Goal: Task Accomplishment & Management: Manage account settings

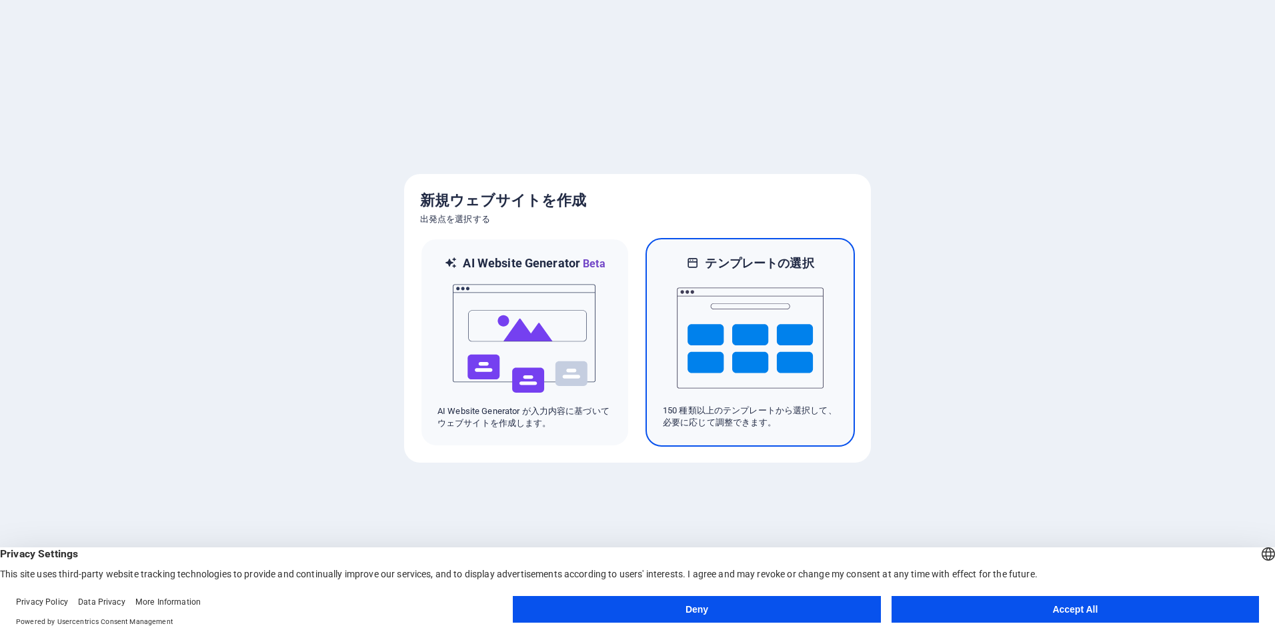
click at [772, 332] on img at bounding box center [750, 337] width 147 height 133
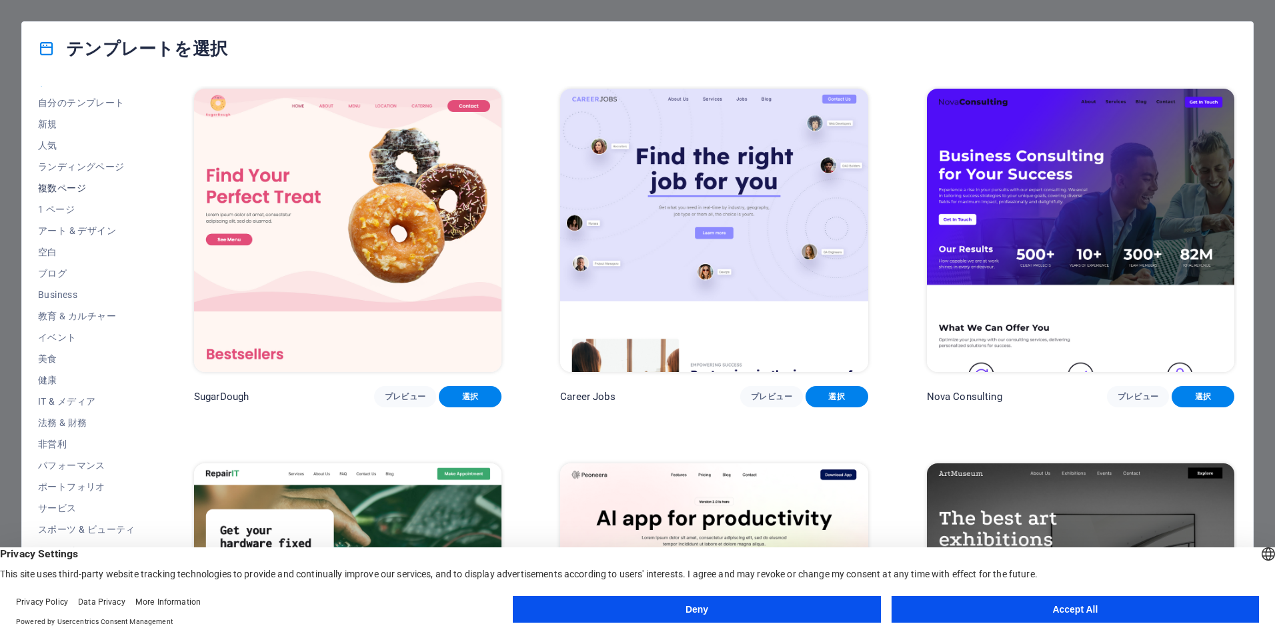
scroll to position [21, 0]
click at [53, 328] on span "イベント" at bounding box center [86, 331] width 97 height 11
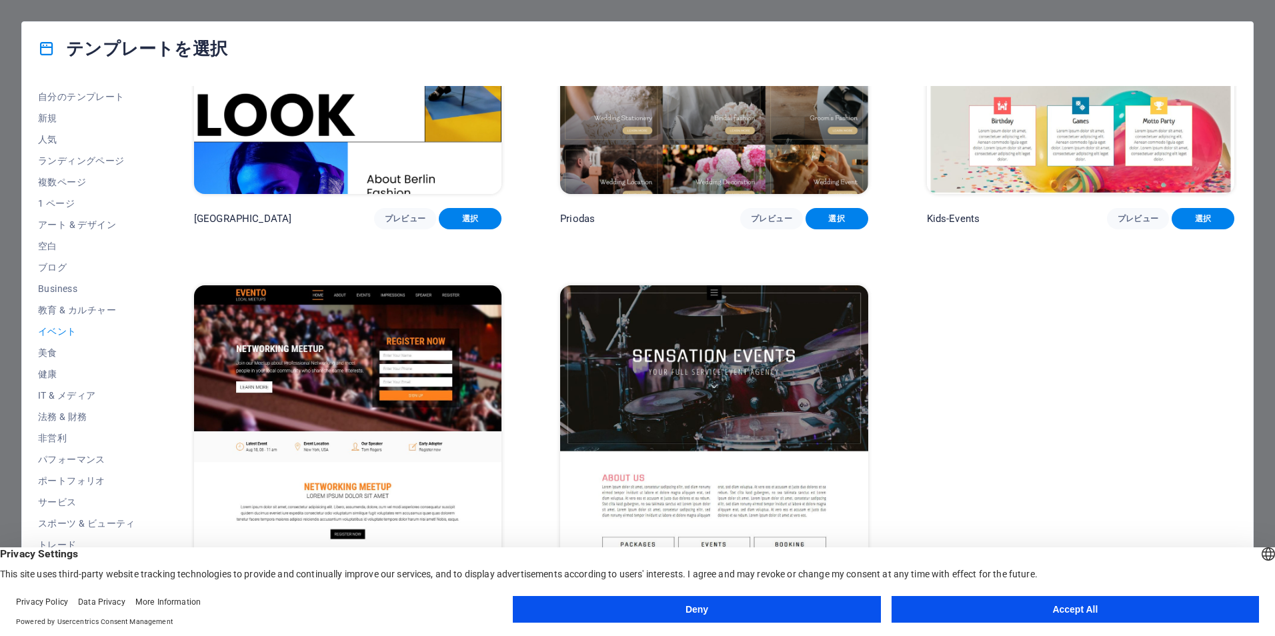
scroll to position [554, 0]
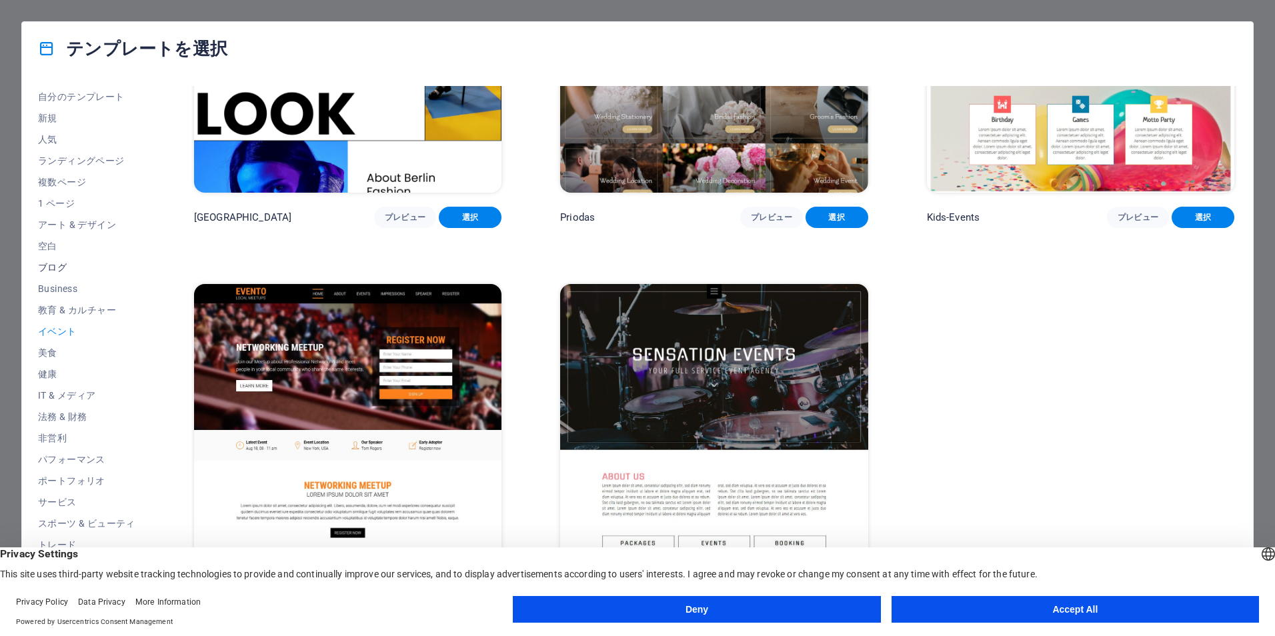
click at [56, 267] on span "ブログ" at bounding box center [86, 267] width 97 height 11
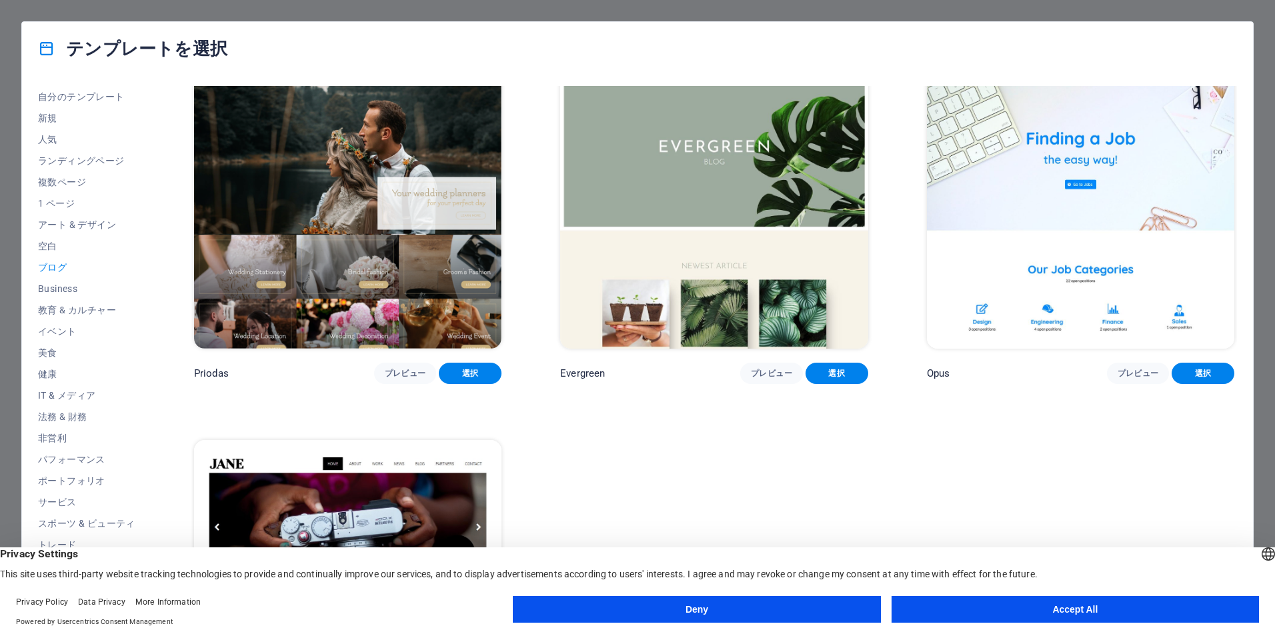
scroll to position [2526, 0]
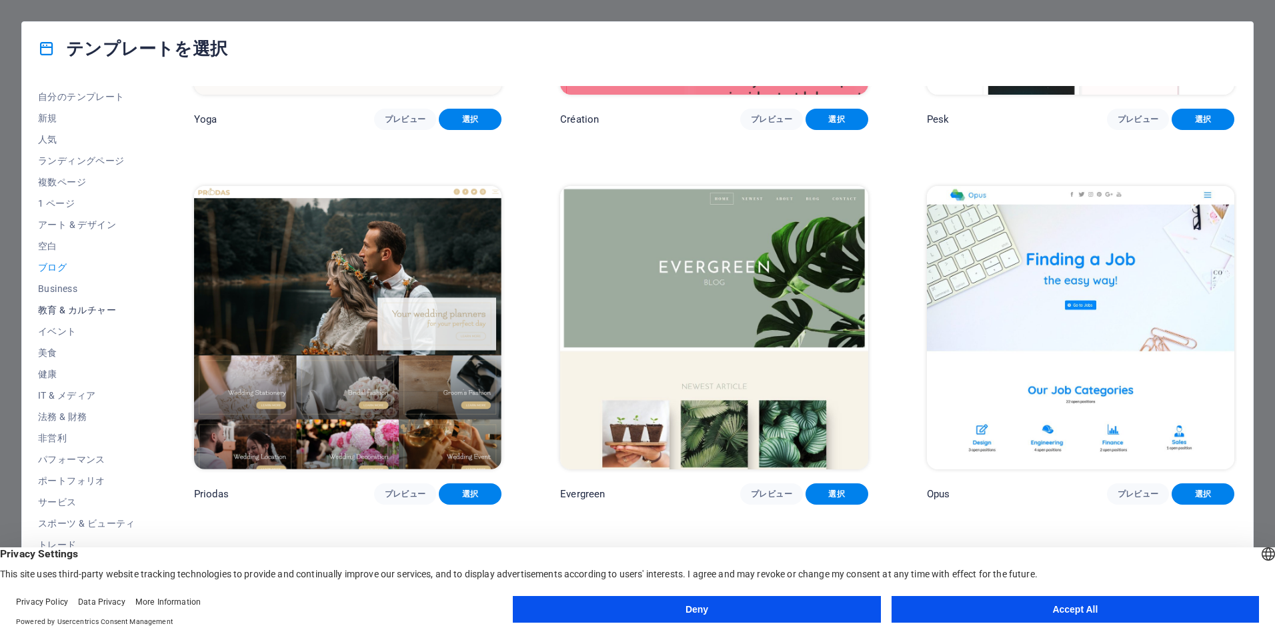
click at [87, 305] on span "教育 & カルチャー" at bounding box center [86, 310] width 97 height 11
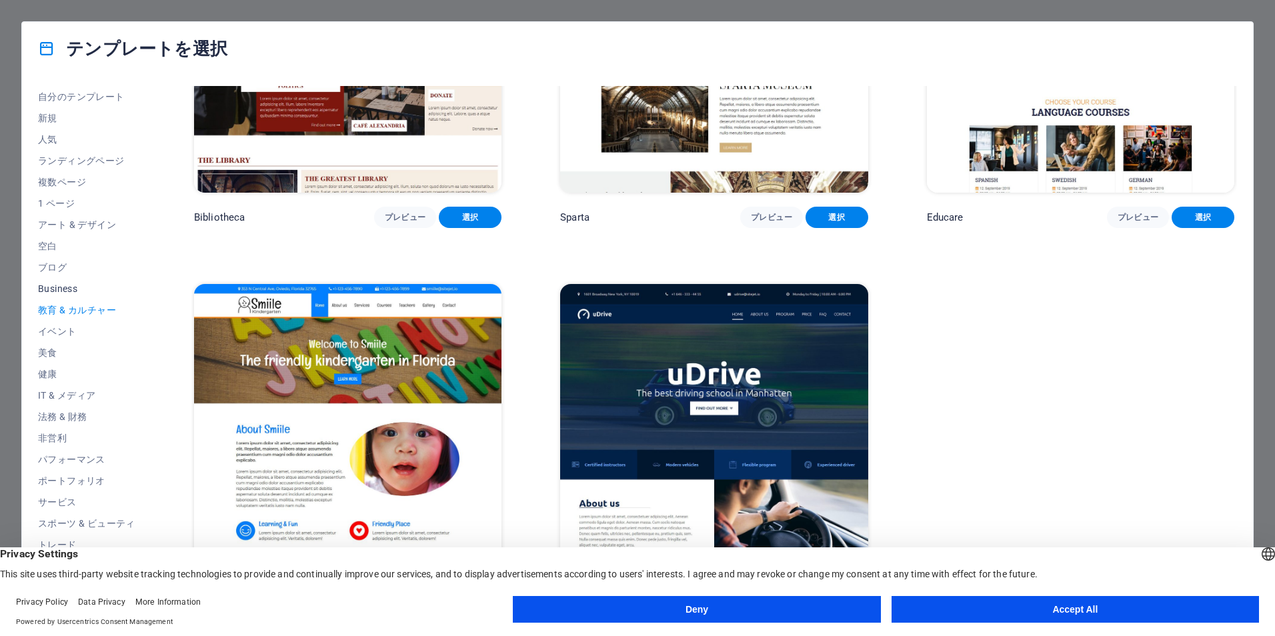
click at [66, 290] on span "Business" at bounding box center [86, 288] width 97 height 11
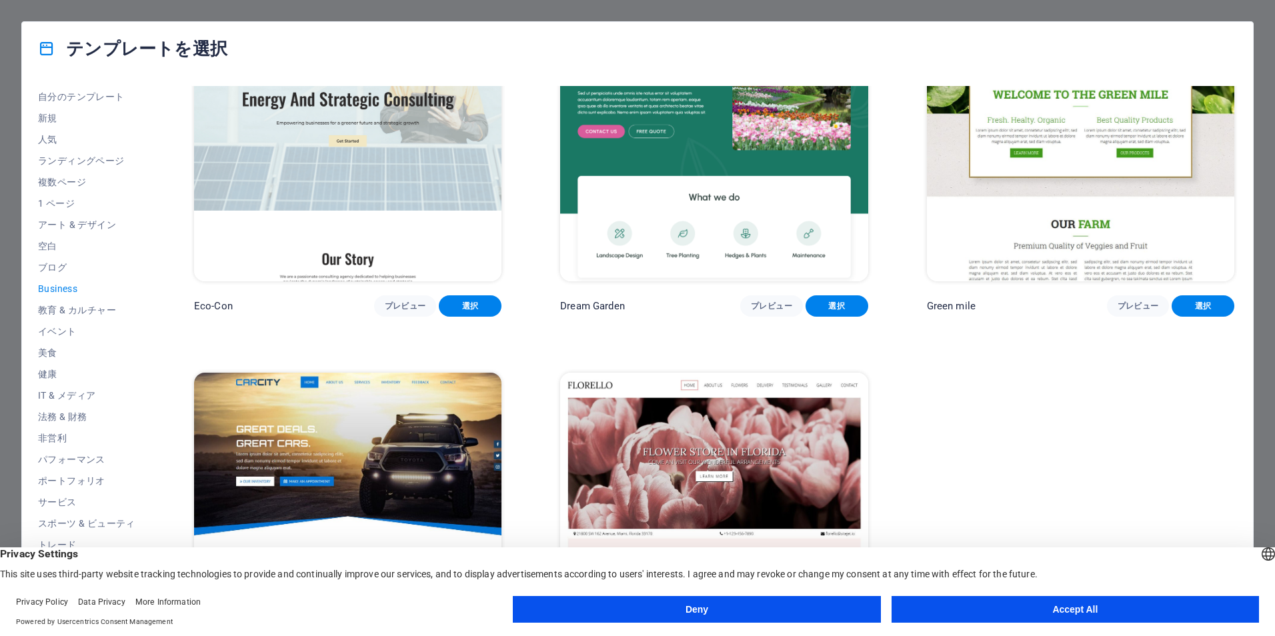
scroll to position [0, 0]
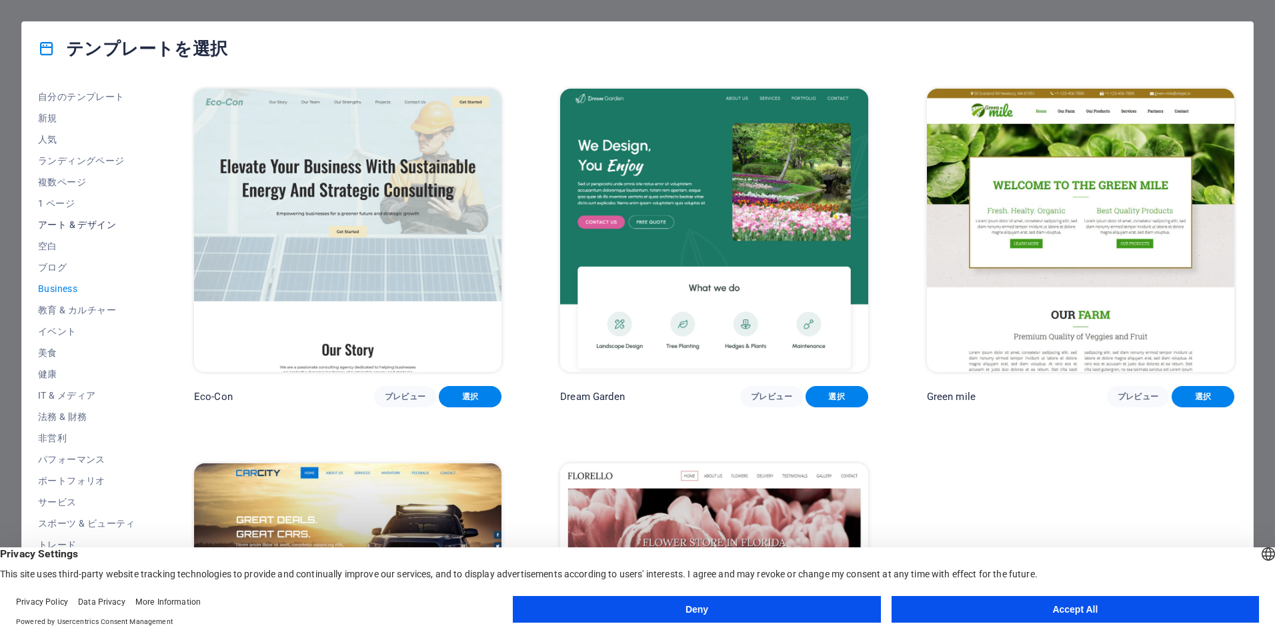
click at [66, 220] on span "アート & デザイン" at bounding box center [86, 224] width 97 height 11
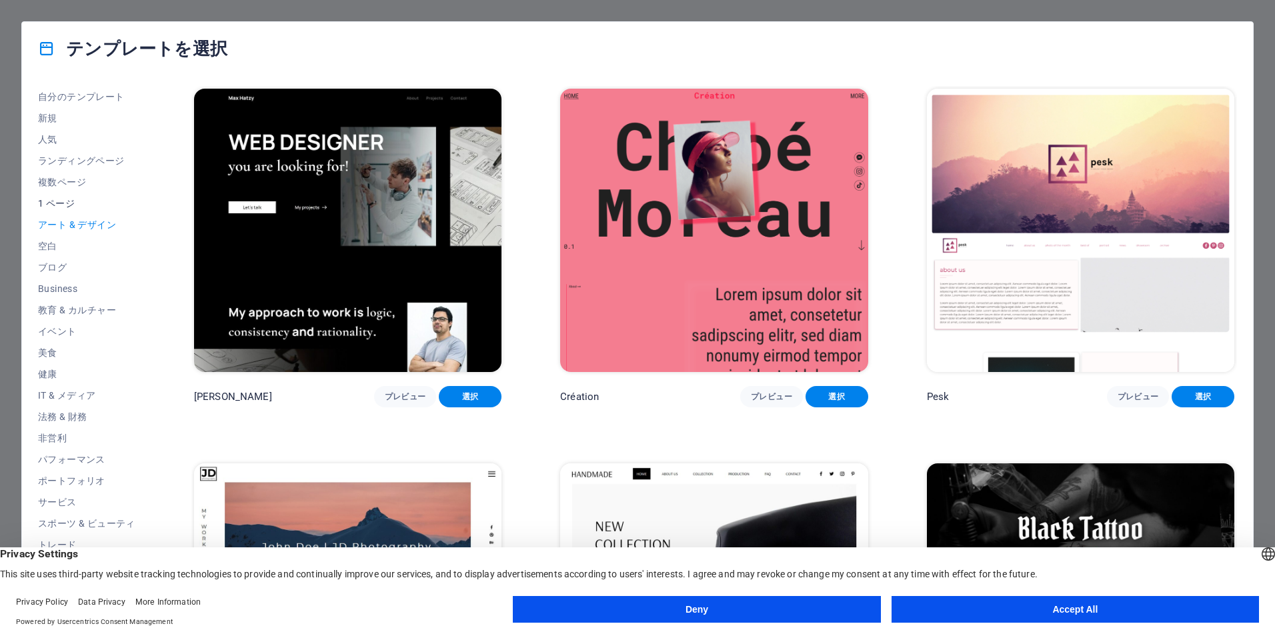
click at [61, 198] on span "1 ページ" at bounding box center [86, 203] width 97 height 11
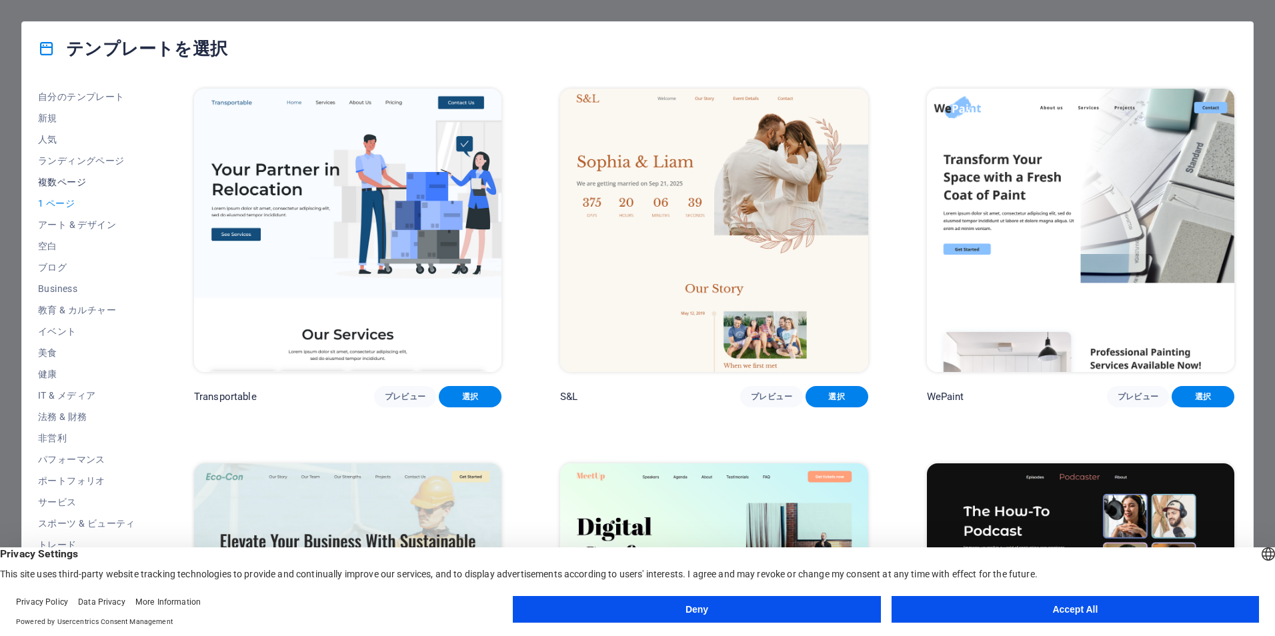
click at [61, 181] on span "複数ページ" at bounding box center [86, 182] width 97 height 11
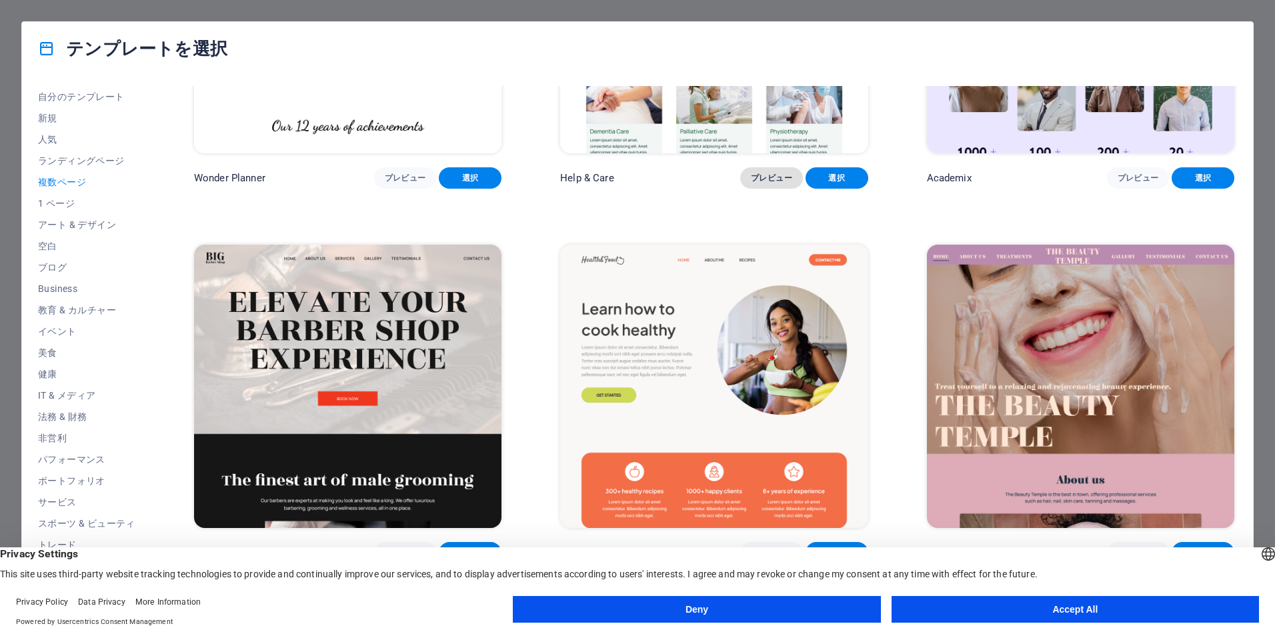
scroll to position [1067, 0]
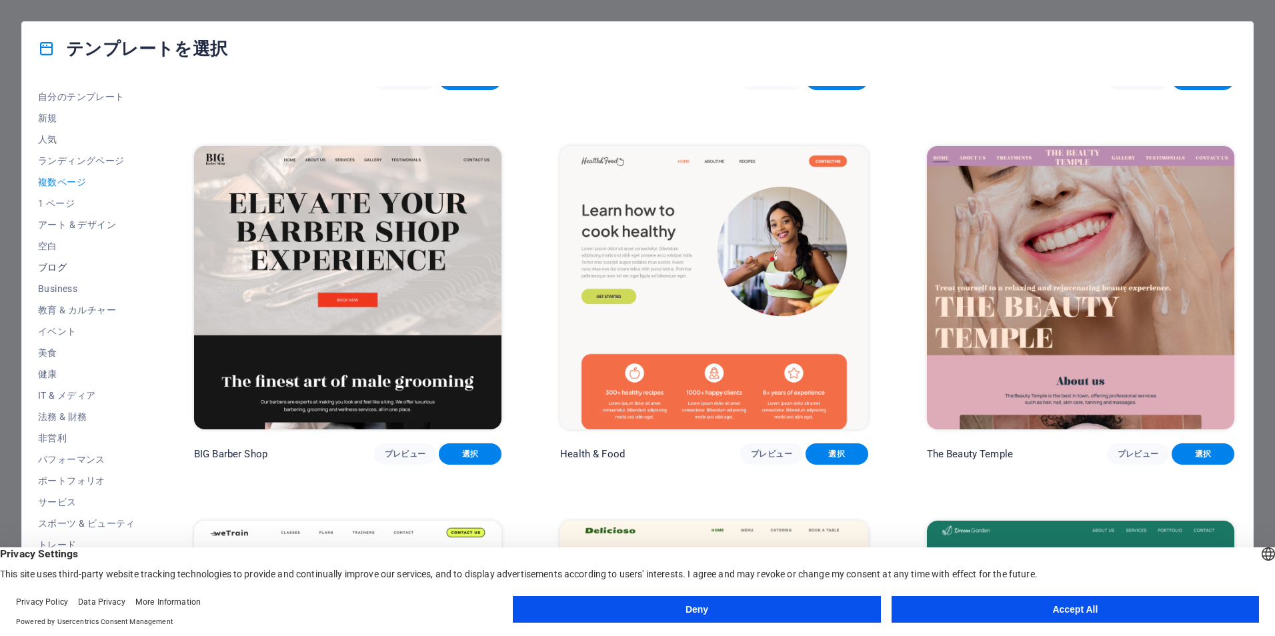
click at [55, 261] on button "ブログ" at bounding box center [86, 267] width 97 height 21
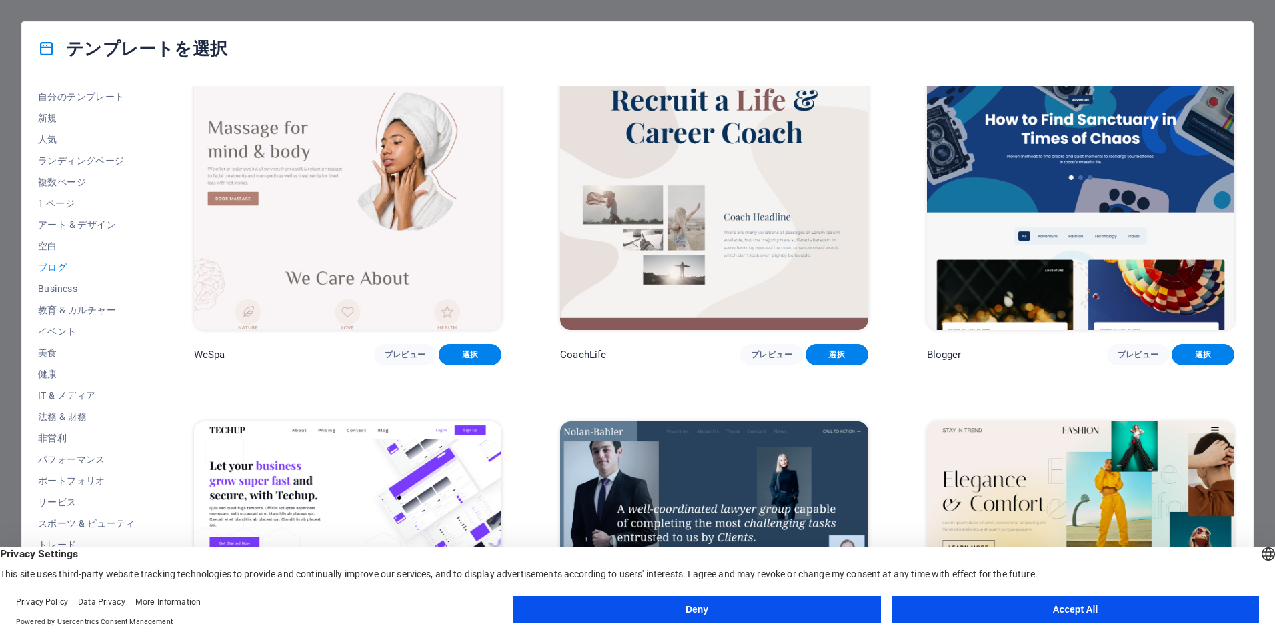
scroll to position [1527, 0]
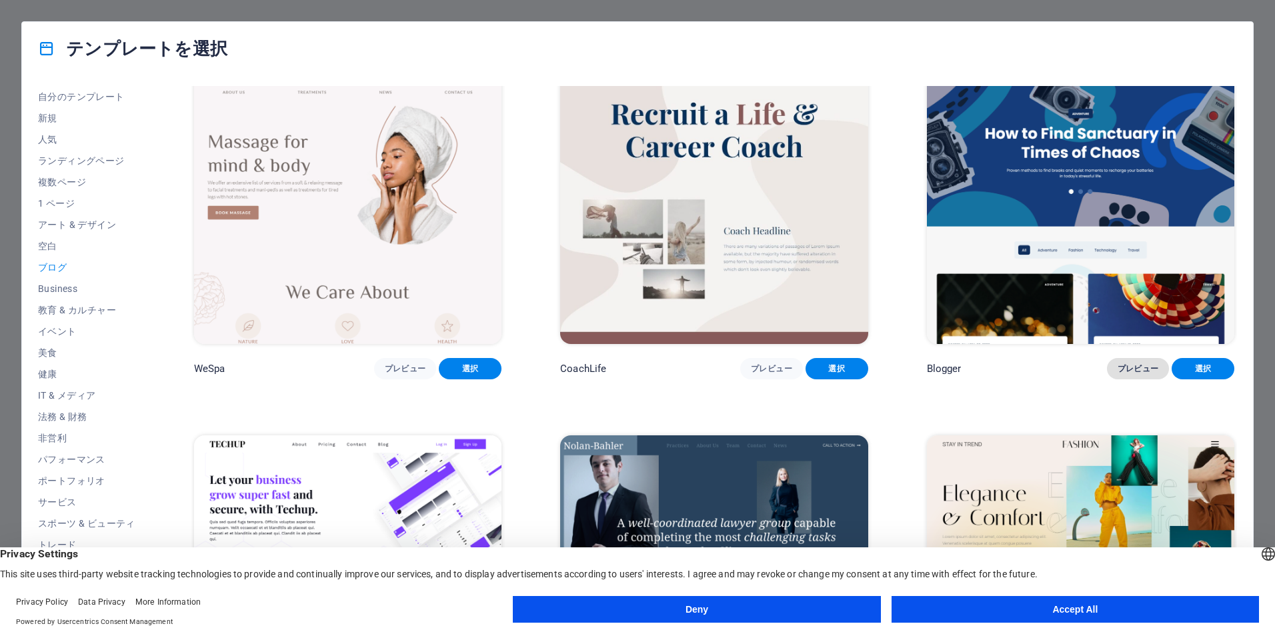
click at [1143, 363] on span "プレビュー" at bounding box center [1137, 368] width 41 height 11
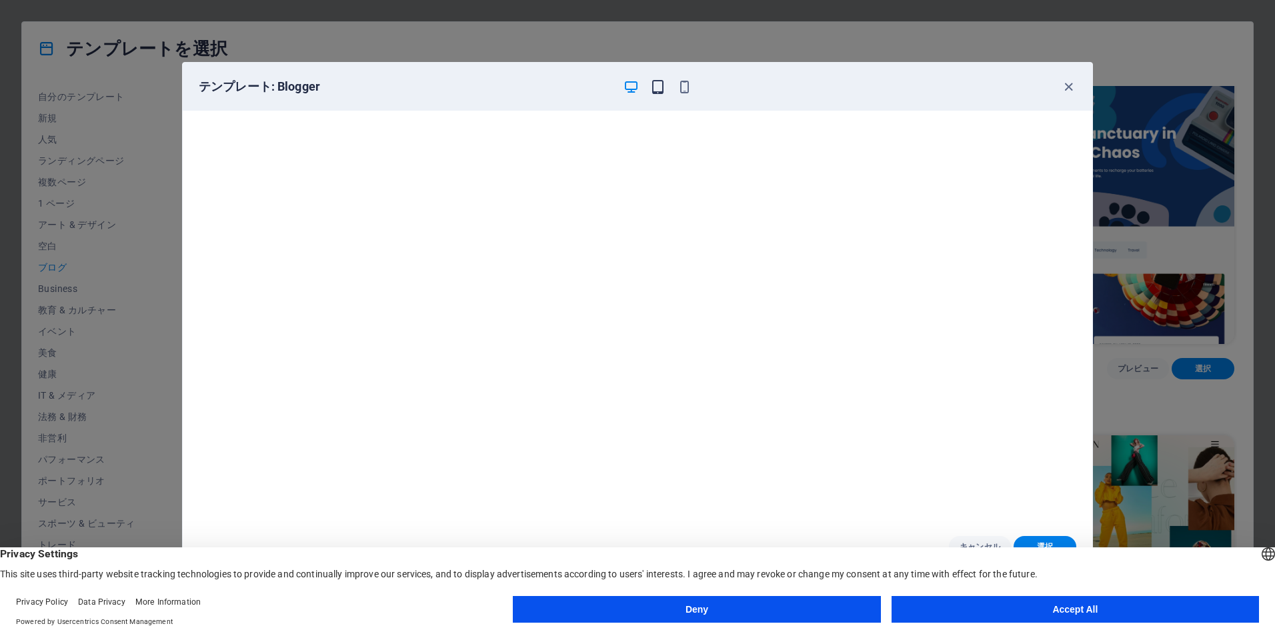
click at [658, 81] on icon "button" at bounding box center [657, 86] width 15 height 15
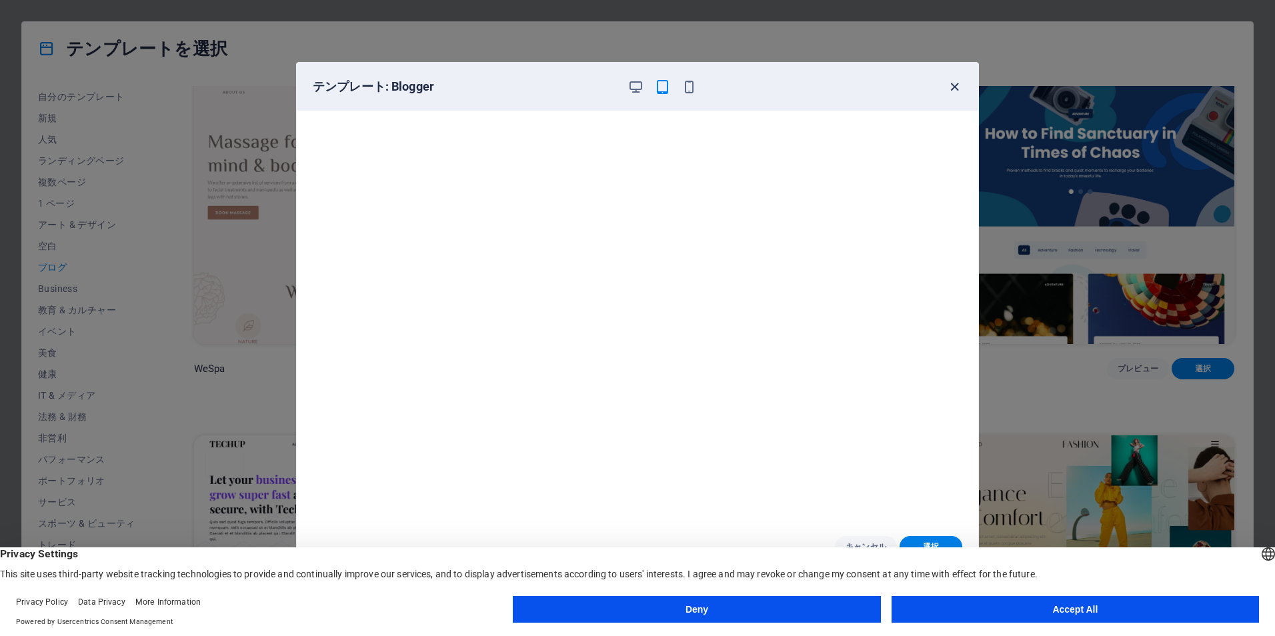
click at [957, 92] on icon "button" at bounding box center [954, 86] width 15 height 15
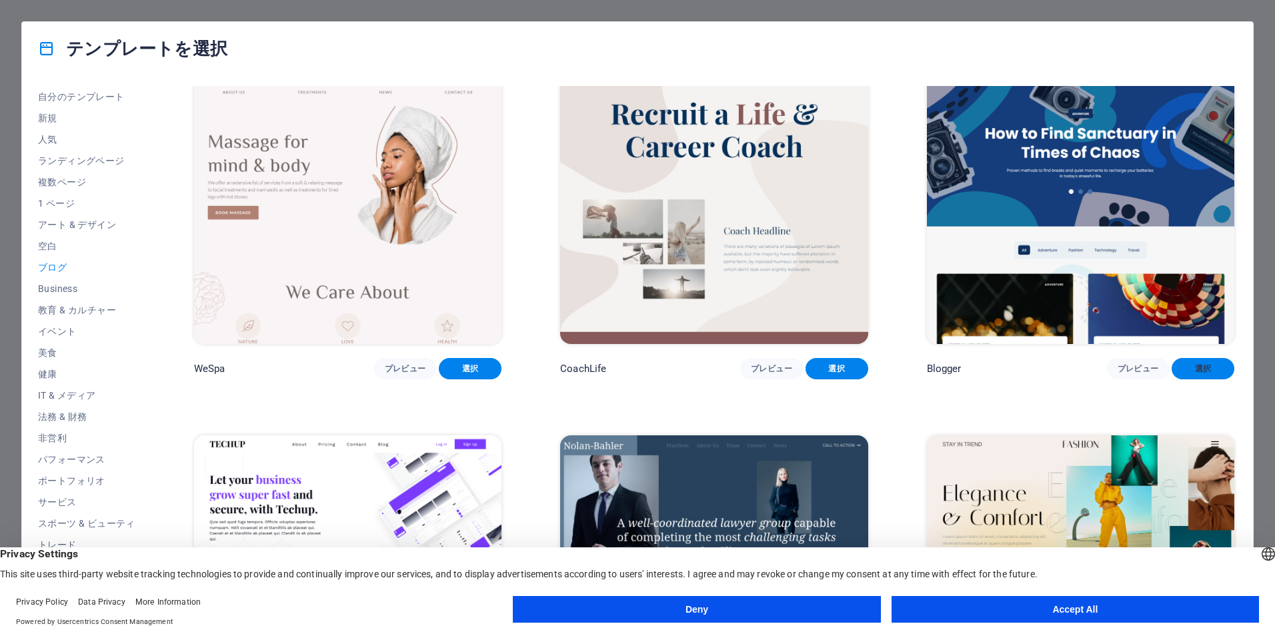
click at [1190, 358] on button "選択" at bounding box center [1202, 368] width 63 height 21
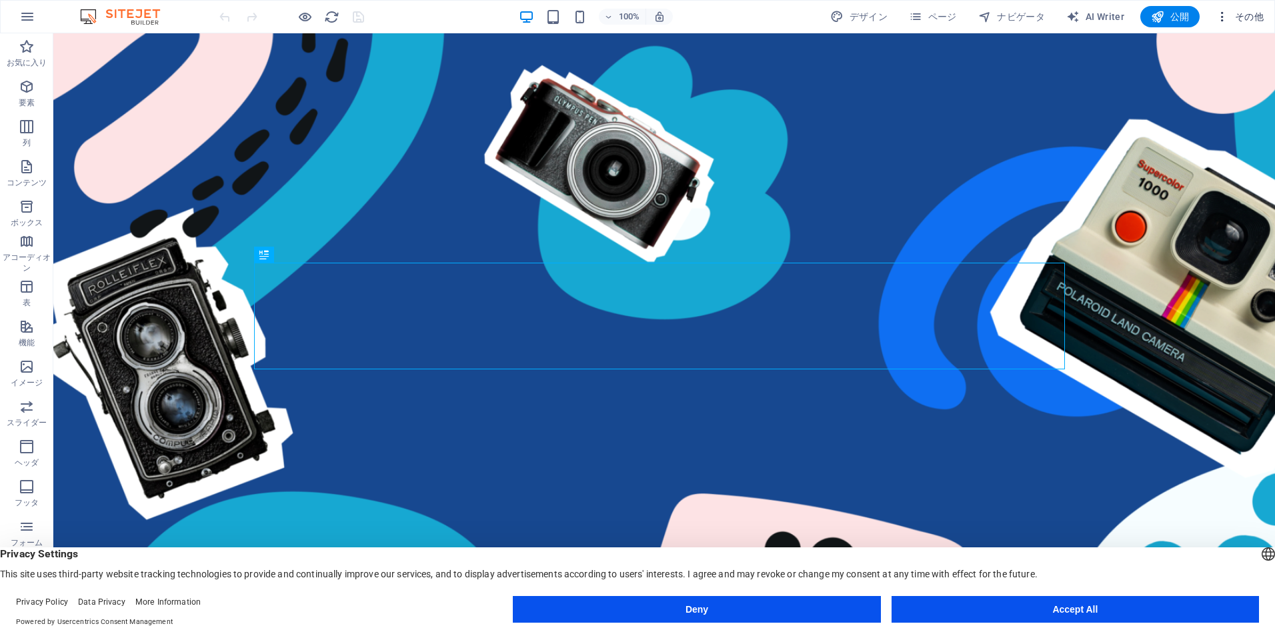
click at [1248, 20] on span "その他" at bounding box center [1239, 16] width 48 height 13
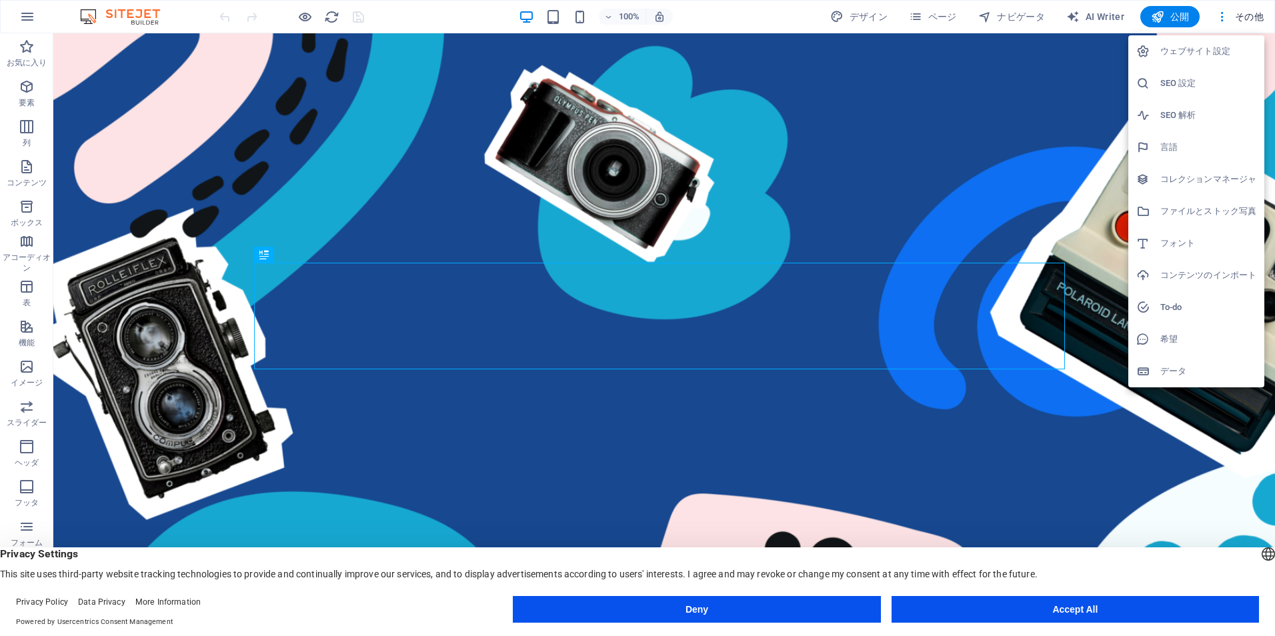
click at [1161, 153] on h6 "言語" at bounding box center [1208, 147] width 96 height 16
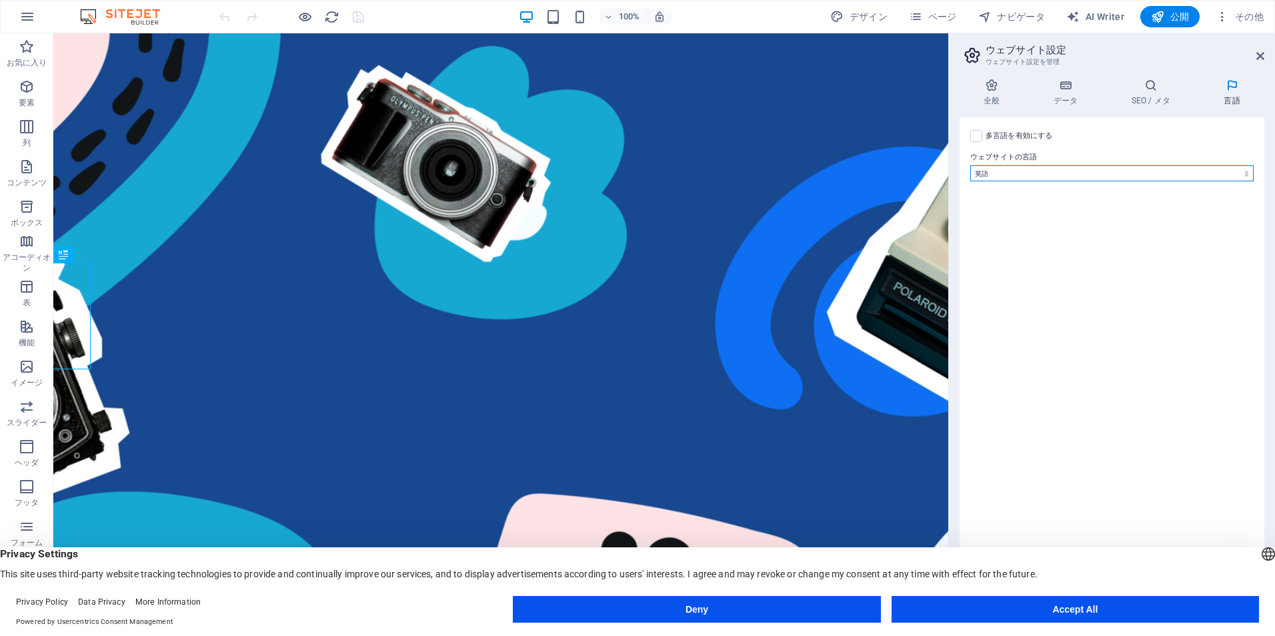
click at [1155, 176] on select "Abkhazian Afar Afrikaans Akan Albanian Amharic Aragonese Armenian Assamese Avar…" at bounding box center [1111, 173] width 283 height 16
click at [1009, 171] on select "Abkhazian Afar Afrikaans Akan Albanian Amharic Aragonese Armenian Assamese Avar…" at bounding box center [1111, 173] width 283 height 16
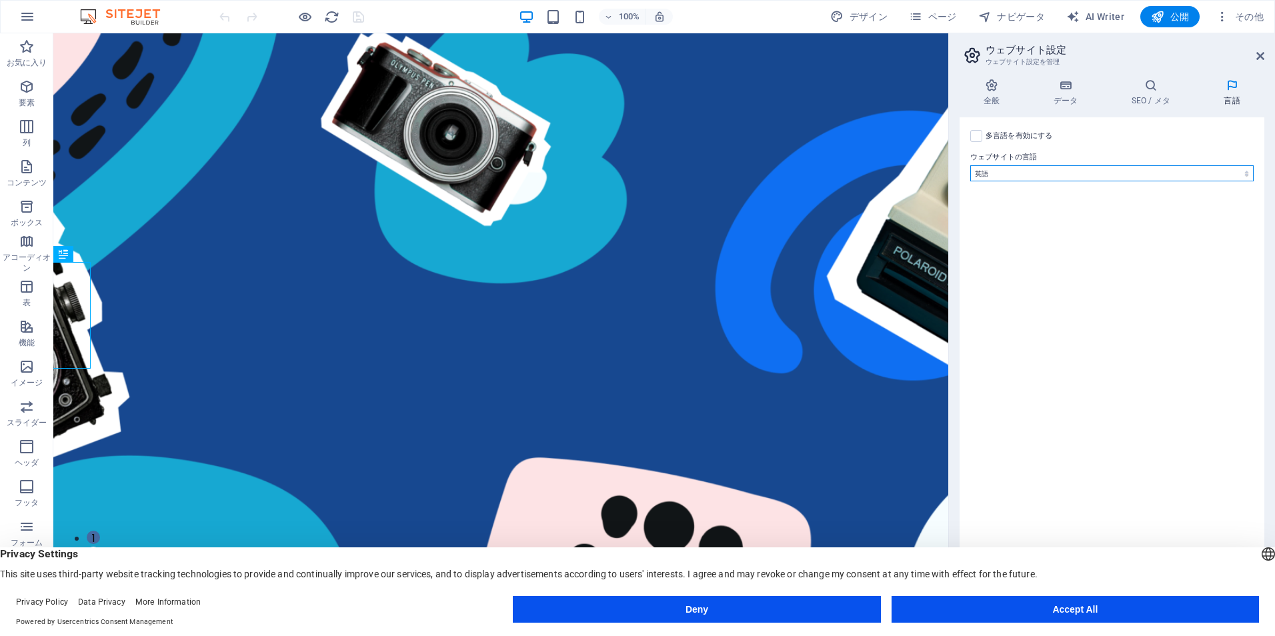
scroll to position [67, 0]
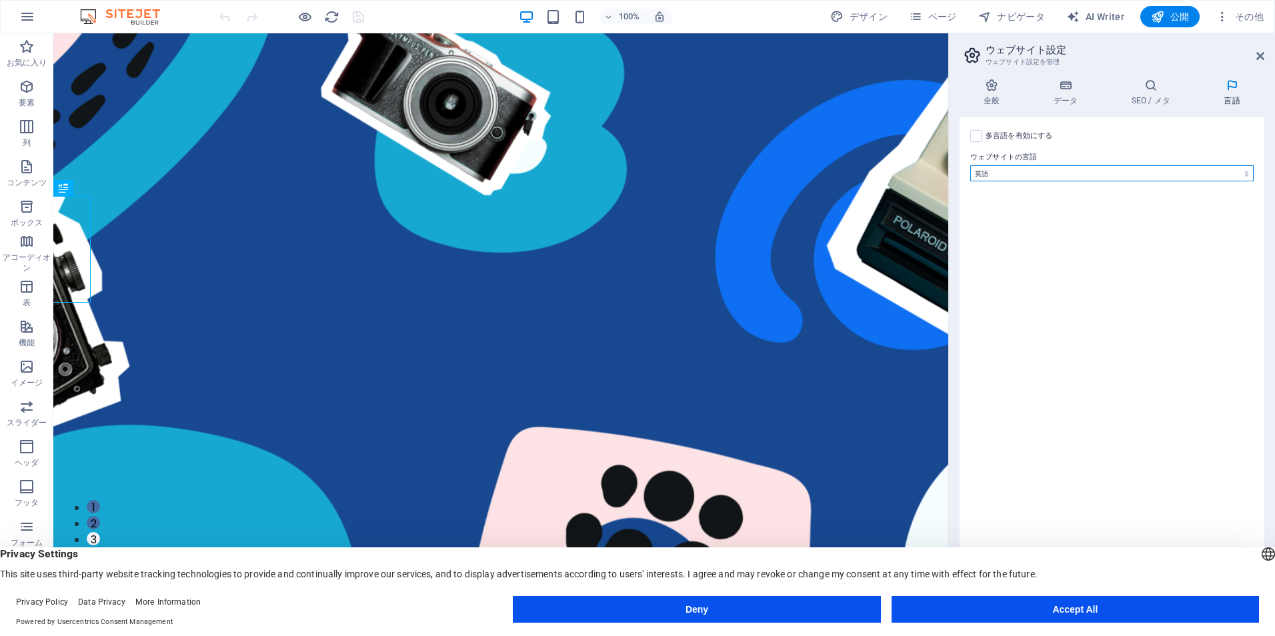
click at [1021, 165] on select "Abkhazian Afar Afrikaans Akan Albanian Amharic Aragonese Armenian Assamese Avar…" at bounding box center [1111, 173] width 283 height 16
select select "57"
click at [970, 165] on select "Abkhazian Afar Afrikaans Akan Albanian Amharic Aragonese Armenian Assamese Avar…" at bounding box center [1111, 173] width 283 height 16
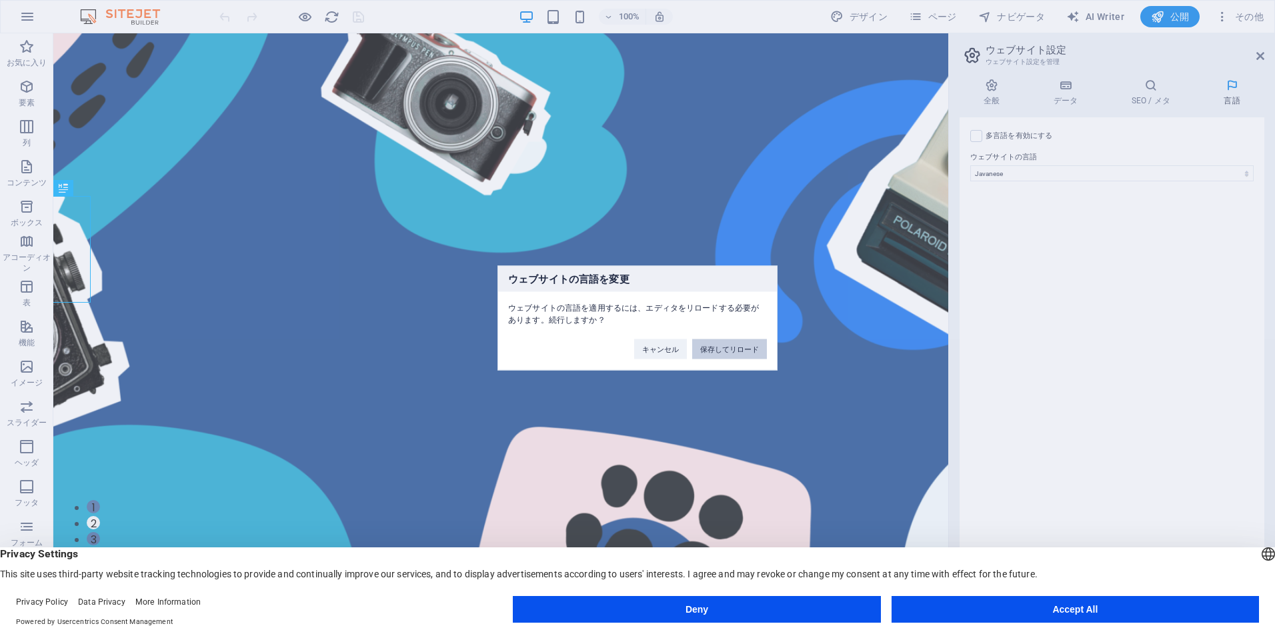
click at [743, 348] on button "保存してリロード" at bounding box center [729, 349] width 75 height 20
checkbox input "false"
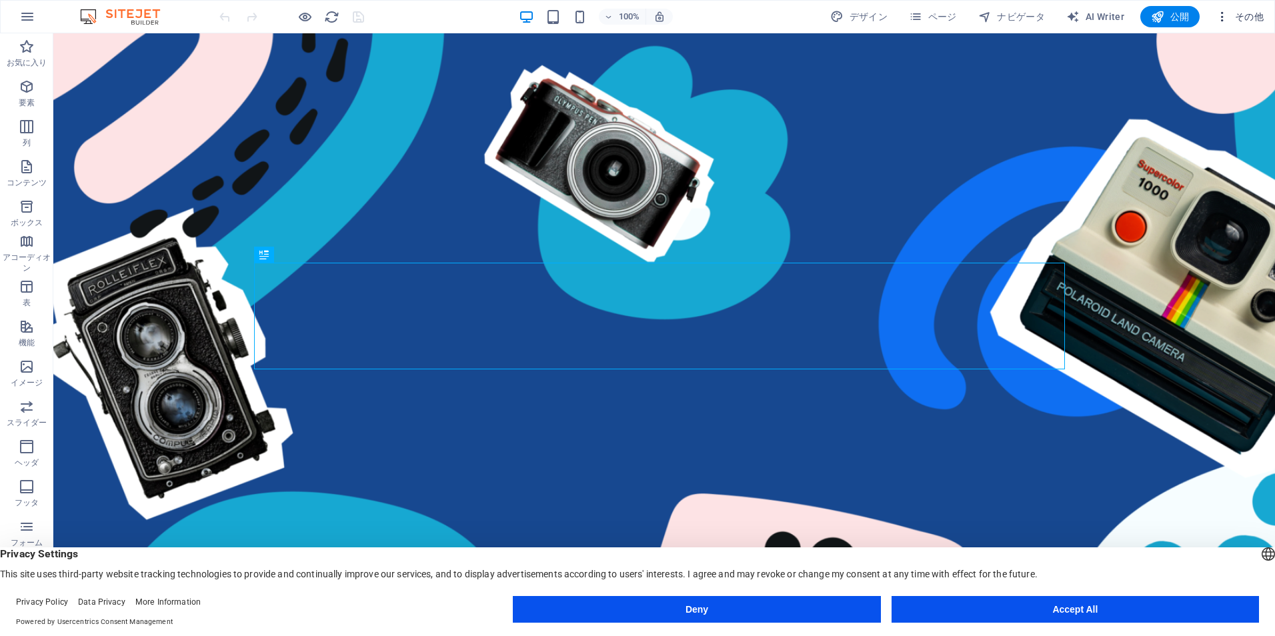
click at [1252, 15] on span "その他" at bounding box center [1239, 16] width 48 height 13
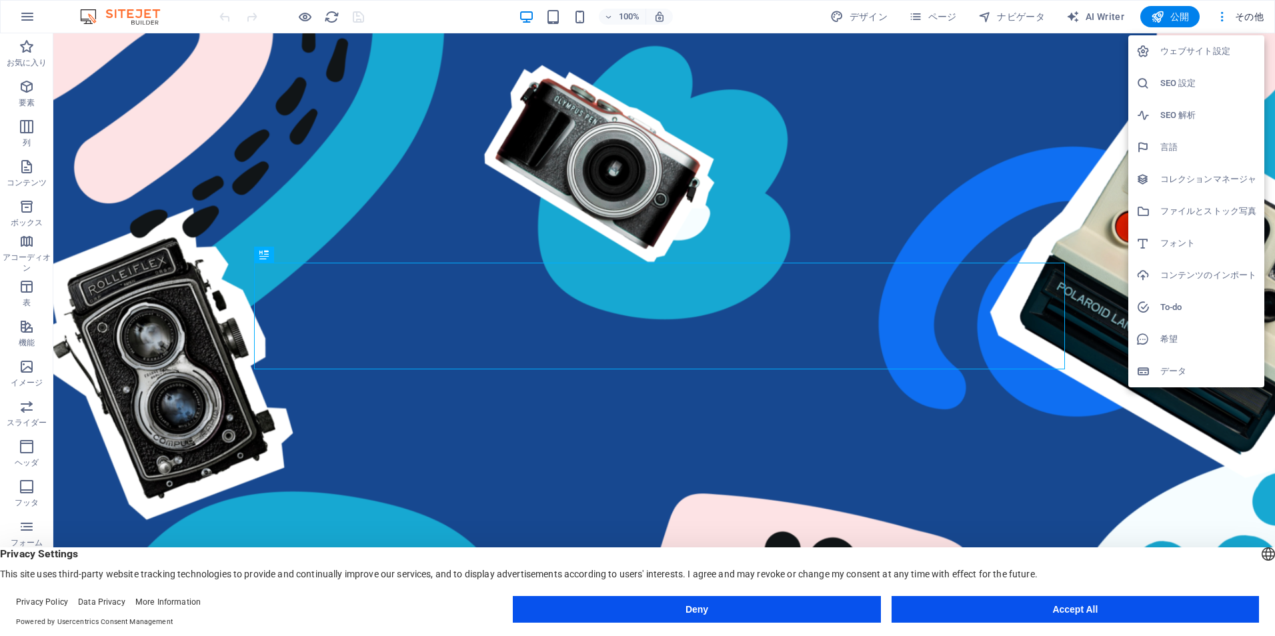
click at [1159, 141] on div at bounding box center [1148, 147] width 24 height 13
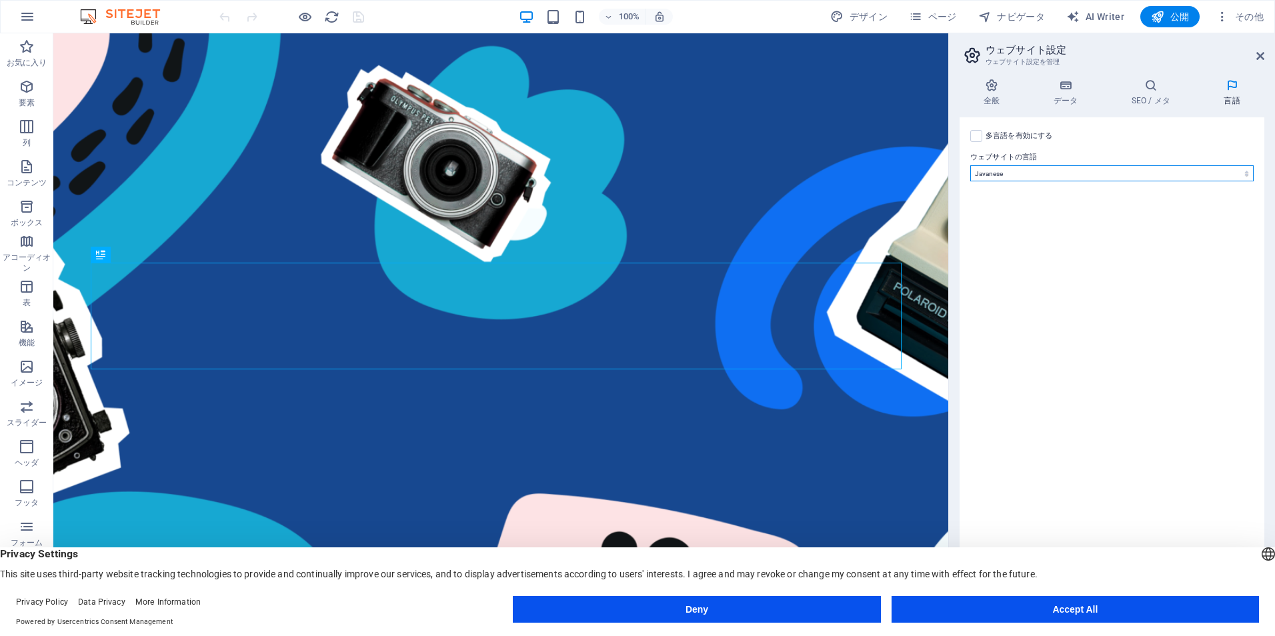
click at [1079, 171] on select "Abkhazian Afar Afrikaans Akan Albanian Amharic Aragonese Armenian Assamese Avar…" at bounding box center [1111, 173] width 283 height 16
select select "183"
click at [970, 165] on select "Abkhazian Afar Afrikaans Akan Albanian Amharic Aragonese Armenian Assamese Avar…" at bounding box center [1111, 173] width 283 height 16
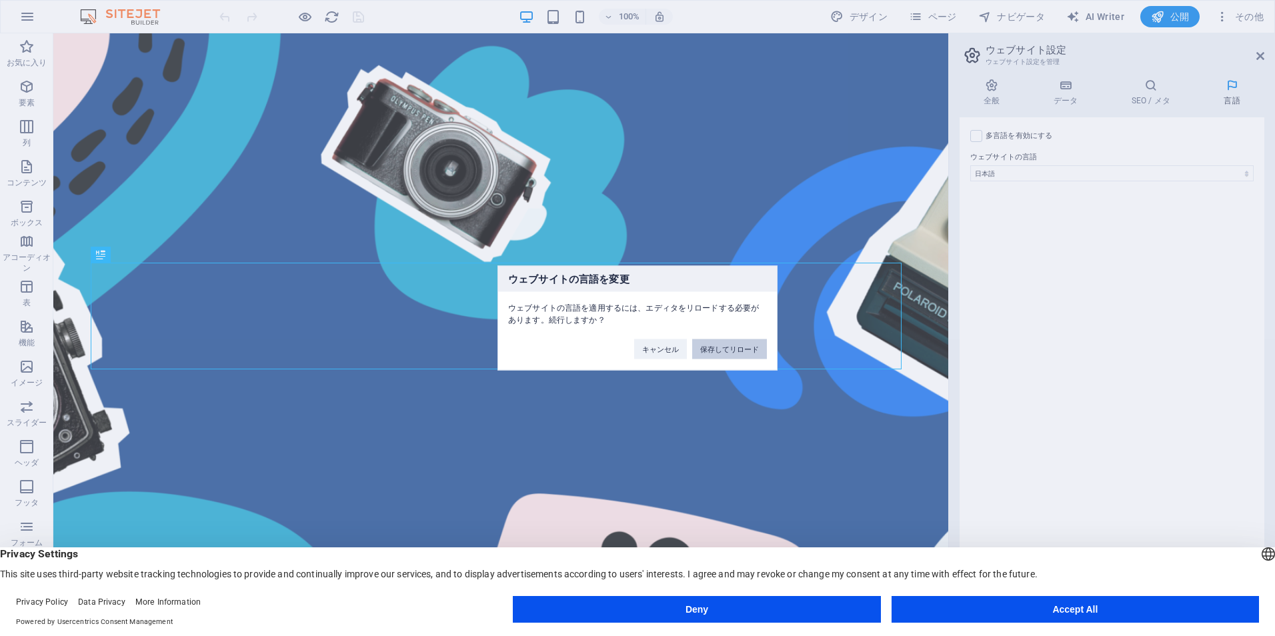
click at [737, 350] on button "保存してリロード" at bounding box center [729, 349] width 75 height 20
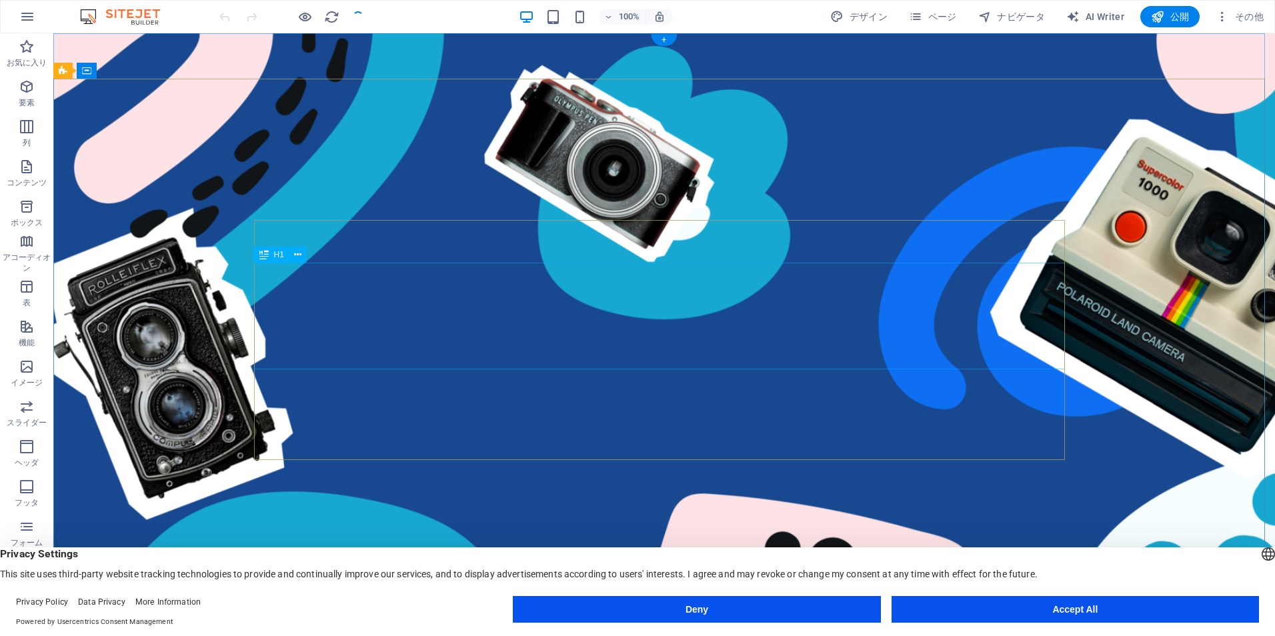
checkbox input "false"
click at [1249, 19] on span "その他" at bounding box center [1239, 16] width 48 height 13
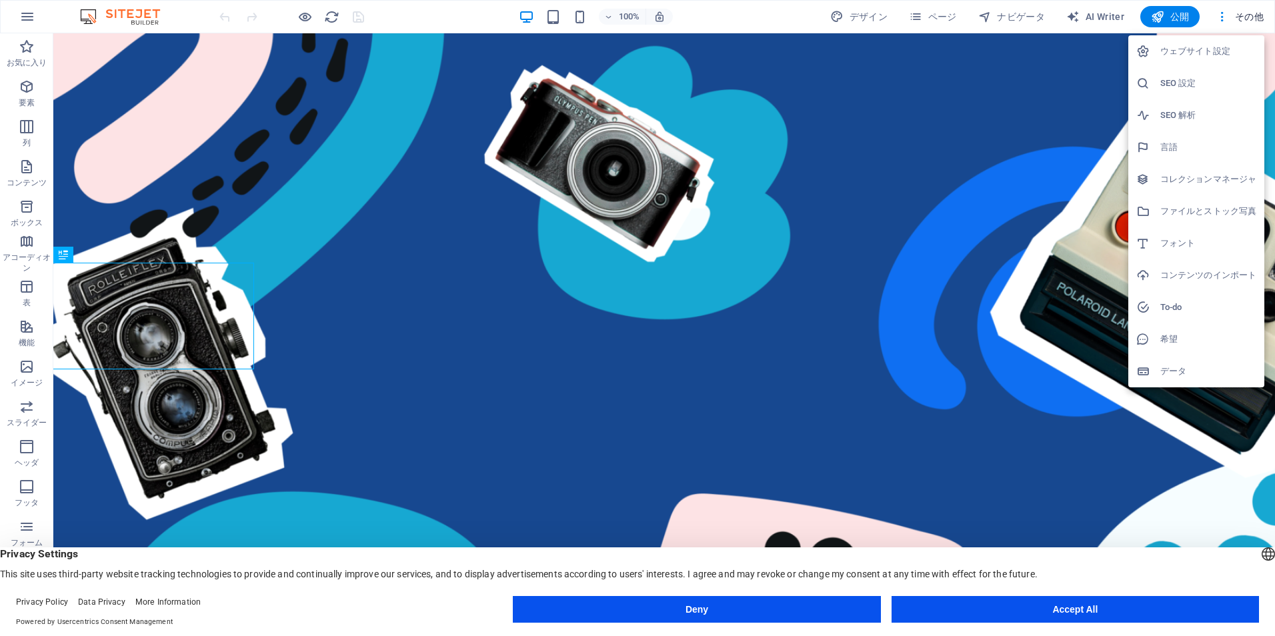
click at [1191, 143] on h6 "言語" at bounding box center [1208, 147] width 96 height 16
select select "183"
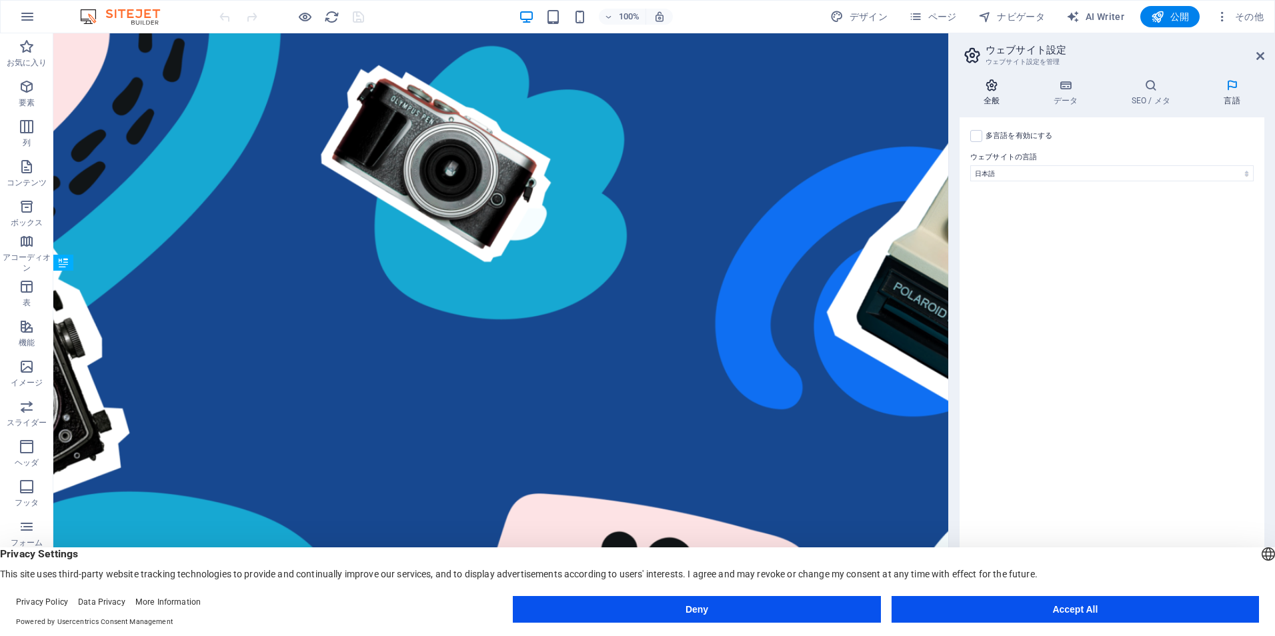
click at [994, 93] on h4 "全般" at bounding box center [994, 93] width 70 height 28
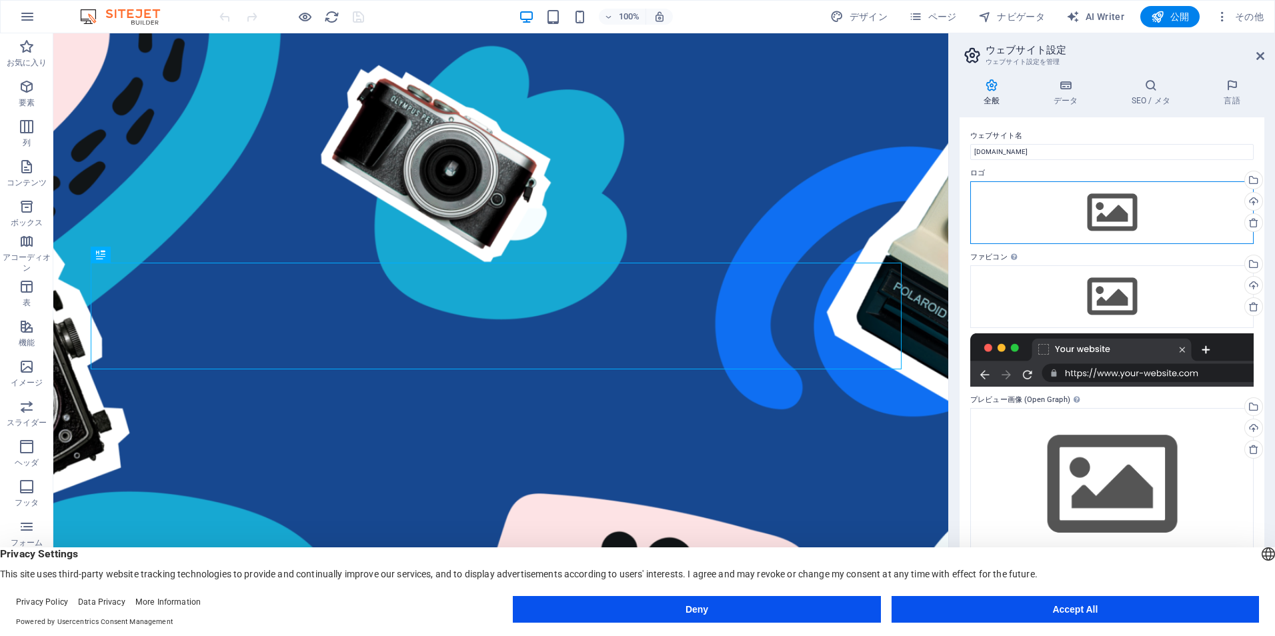
click at [1123, 212] on div "ここにファイルをドラッグするか、クリックしてファイルを選択するか、 ［ファイル］または無料のストック写真・動画からファイルを選択 してください。" at bounding box center [1111, 212] width 283 height 63
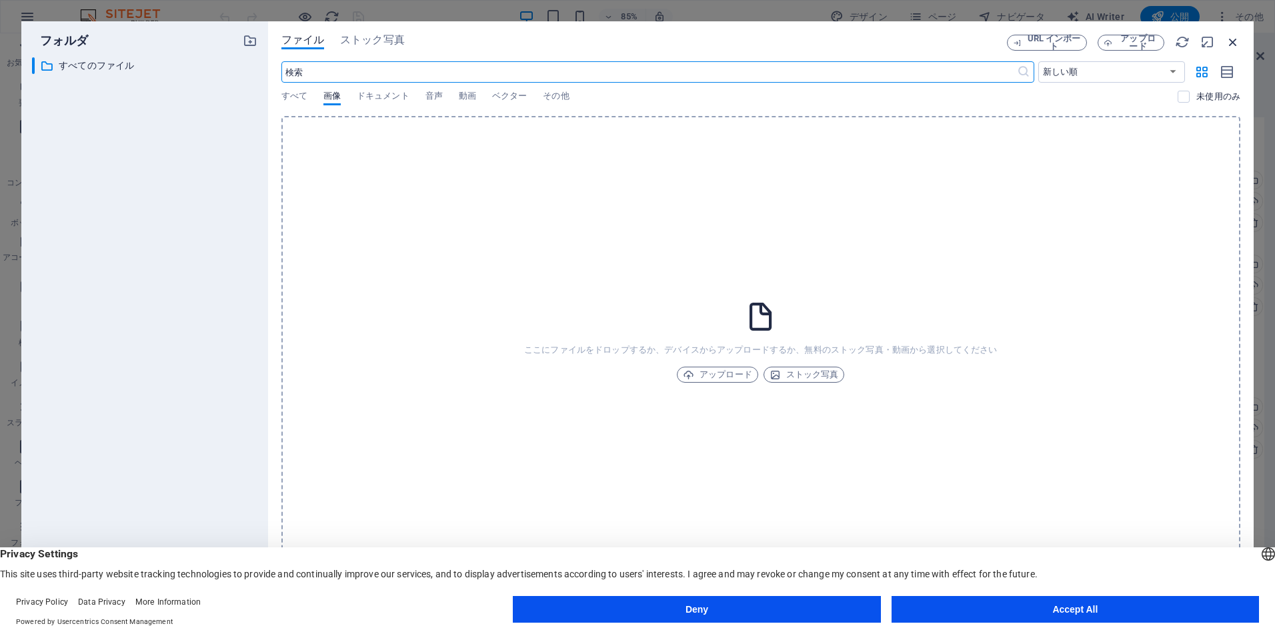
click at [1233, 44] on icon "button" at bounding box center [1232, 42] width 15 height 15
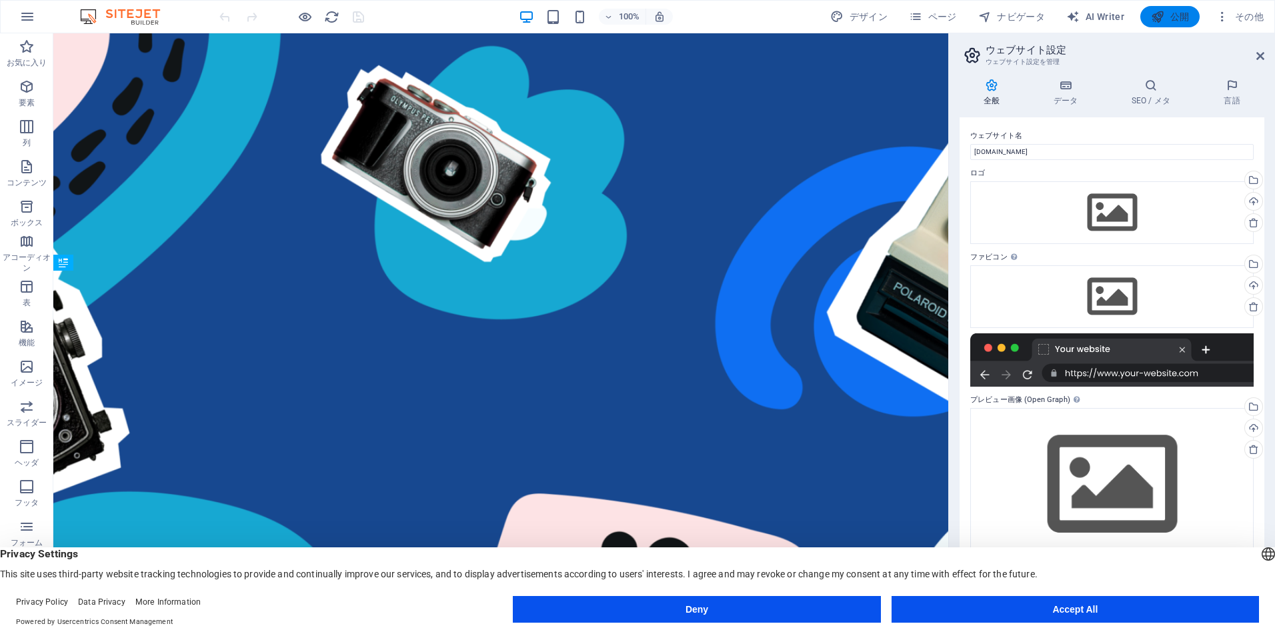
click at [1175, 21] on span "公開" at bounding box center [1170, 16] width 38 height 13
